Goal: Transaction & Acquisition: Subscribe to service/newsletter

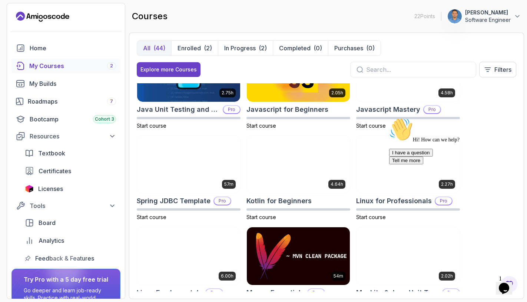
scroll to position [441, 0]
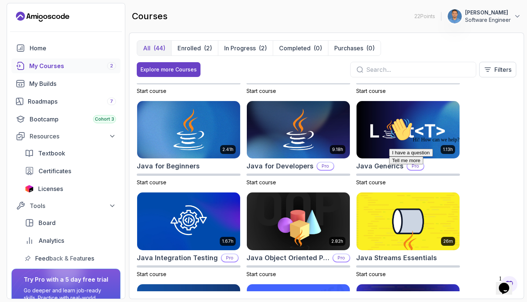
click at [389, 118] on icon "Chat attention grabber" at bounding box center [389, 118] width 0 height 0
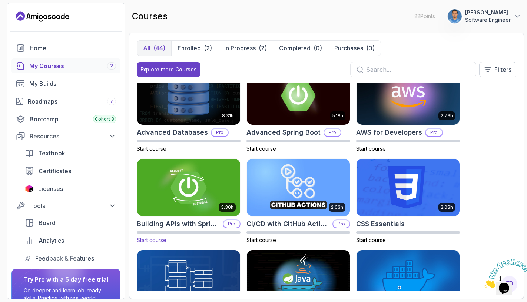
scroll to position [0, 0]
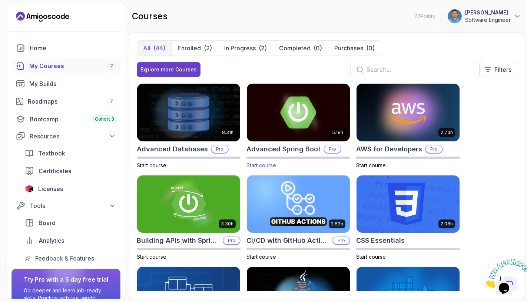
click at [292, 109] on img at bounding box center [298, 112] width 108 height 60
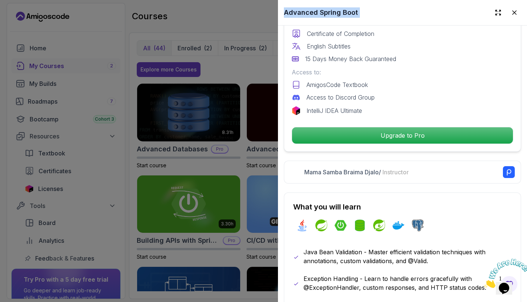
scroll to position [328, 0]
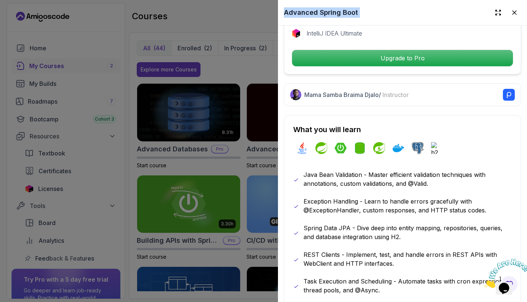
drag, startPoint x: 447, startPoint y: 212, endPoint x: 452, endPoint y: 306, distance: 93.9
click at [452, 302] on html "22 Points 1 Pushkar Chauhan Software Engineer Home My Courses 2 My Builds Roadm…" at bounding box center [263, 151] width 527 height 302
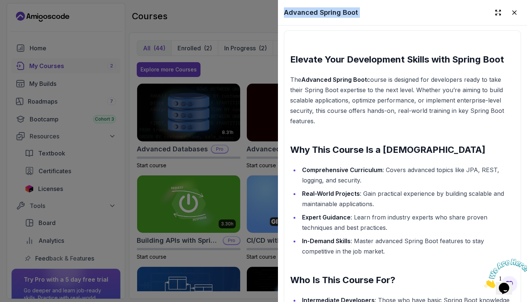
scroll to position [846, 0]
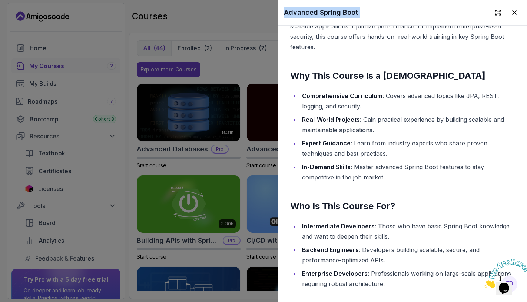
drag, startPoint x: 423, startPoint y: 227, endPoint x: 435, endPoint y: 306, distance: 80.4
click at [435, 302] on html "22 Points 1 Pushkar Chauhan Software Engineer Home My Courses 2 My Builds Roadm…" at bounding box center [263, 151] width 527 height 302
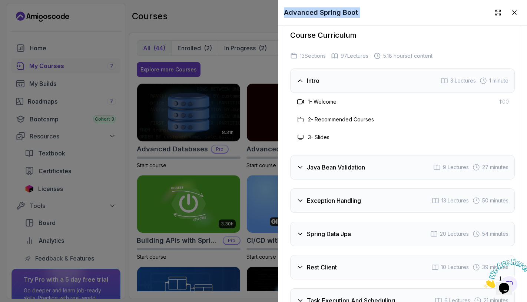
scroll to position [1304, 0]
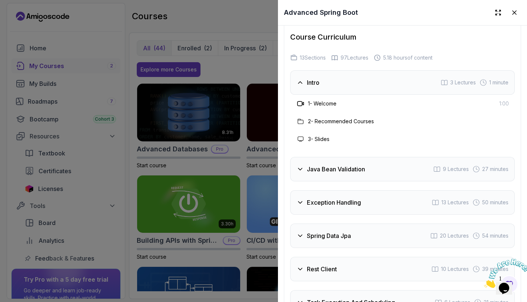
drag, startPoint x: 413, startPoint y: 202, endPoint x: 374, endPoint y: 33, distance: 173.7
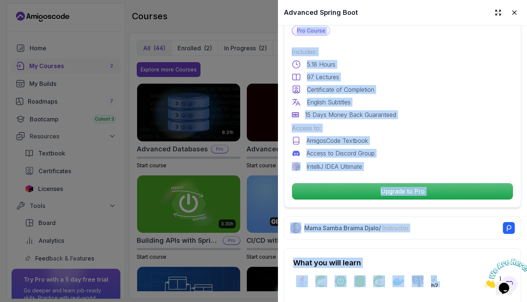
scroll to position [178, 0]
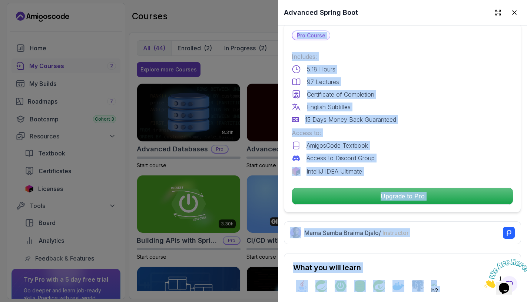
click at [494, 103] on div "English Subtitles" at bounding box center [403, 107] width 222 height 9
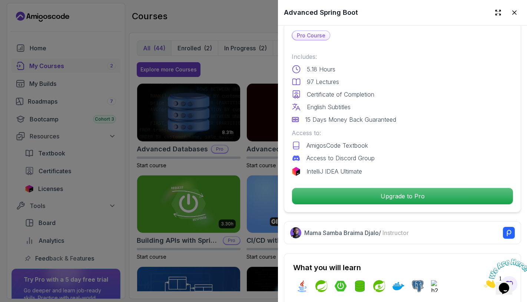
click at [244, 31] on div at bounding box center [263, 151] width 527 height 302
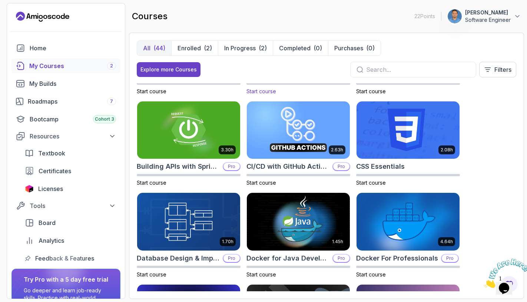
scroll to position [0, 0]
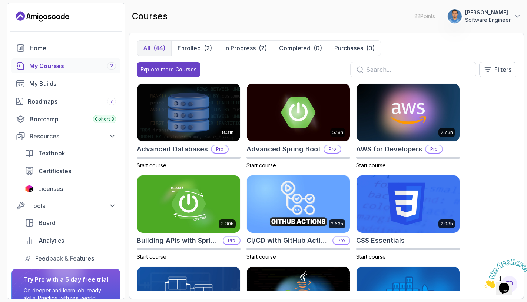
click at [481, 14] on p "[PERSON_NAME]" at bounding box center [488, 12] width 46 height 7
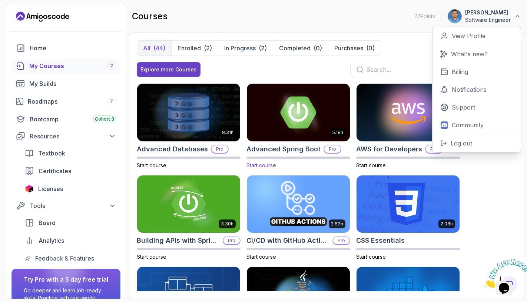
click at [329, 148] on p "Pro" at bounding box center [332, 149] width 16 height 7
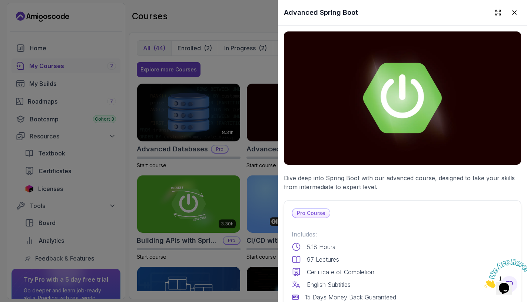
click at [320, 213] on p "Pro Course" at bounding box center [310, 213] width 37 height 9
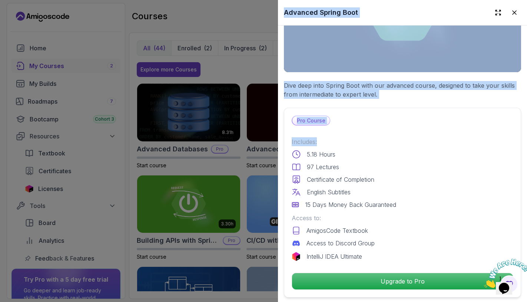
scroll to position [150, 0]
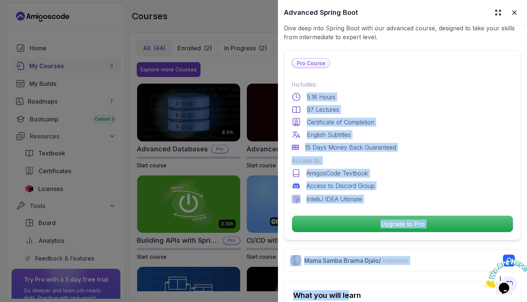
drag, startPoint x: 338, startPoint y: 215, endPoint x: 341, endPoint y: 256, distance: 42.0
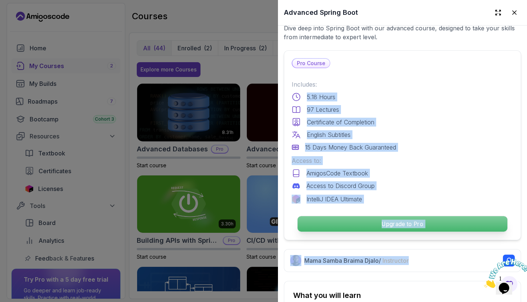
click at [352, 217] on p "Upgrade to Pro" at bounding box center [403, 224] width 210 height 16
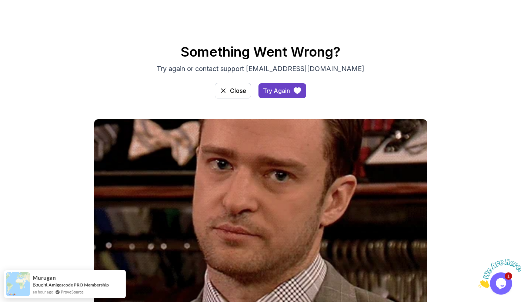
click at [370, 88] on body "Something Went Wrong? Try again or contact support athello@amigoscode.com Close…" at bounding box center [260, 179] width 521 height 359
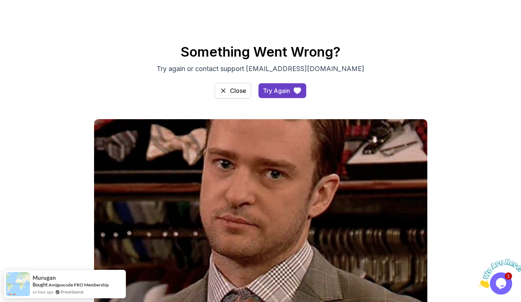
click at [242, 95] on button "Close" at bounding box center [233, 91] width 36 height 16
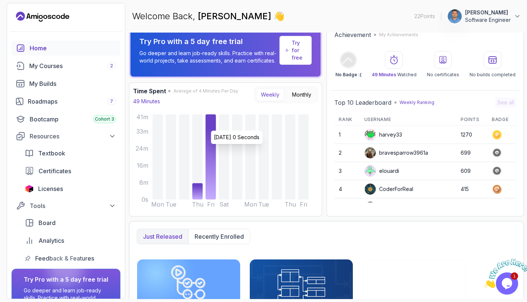
scroll to position [24, 0]
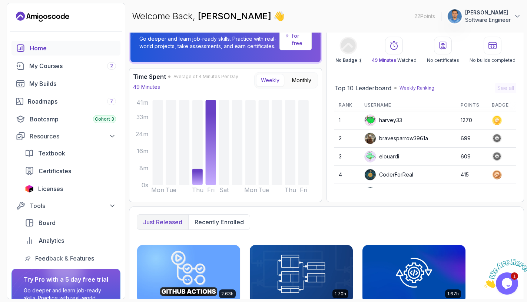
click at [496, 16] on p "Software Engineer" at bounding box center [488, 19] width 46 height 7
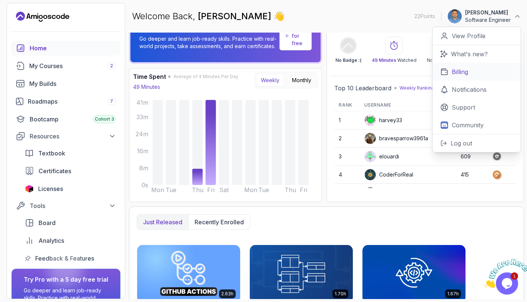
click at [470, 75] on link "Billing" at bounding box center [476, 72] width 88 height 18
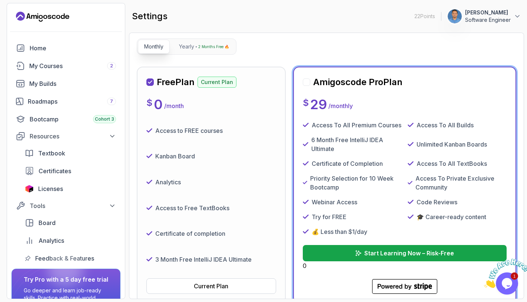
scroll to position [70, 0]
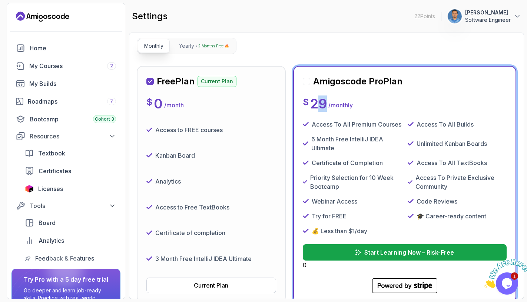
drag, startPoint x: 315, startPoint y: 103, endPoint x: 325, endPoint y: 102, distance: 10.4
click at [325, 102] on p "29" at bounding box center [318, 103] width 17 height 15
drag, startPoint x: 364, startPoint y: 104, endPoint x: 308, endPoint y: 103, distance: 56.3
click at [308, 103] on div "$ 29 / monthly" at bounding box center [405, 103] width 204 height 15
click at [289, 153] on div "Free Plan Current Plan $ 0 / month Access to FREE courses Kanban Board Analytic…" at bounding box center [326, 184] width 379 height 237
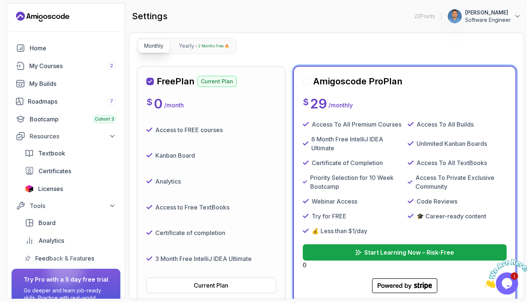
scroll to position [115, 0]
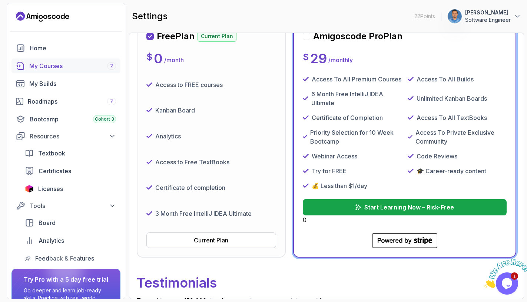
click at [52, 67] on div "My Courses 2" at bounding box center [72, 66] width 87 height 9
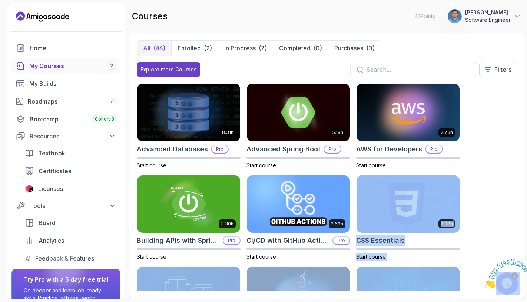
drag, startPoint x: 973, startPoint y: 457, endPoint x: 498, endPoint y: 272, distance: 509.2
click at [476, 209] on div "8.31h Advanced Databases Pro Start course 5.18h Advanced Spring Boot Pro Start …" at bounding box center [326, 187] width 379 height 208
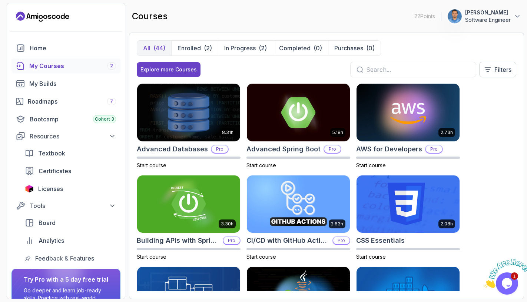
click at [484, 283] on icon "Close" at bounding box center [484, 286] width 0 height 6
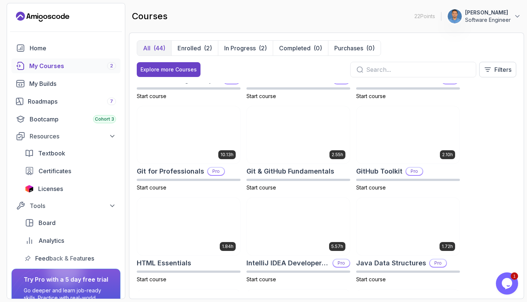
scroll to position [272, 0]
